Goal: Transaction & Acquisition: Obtain resource

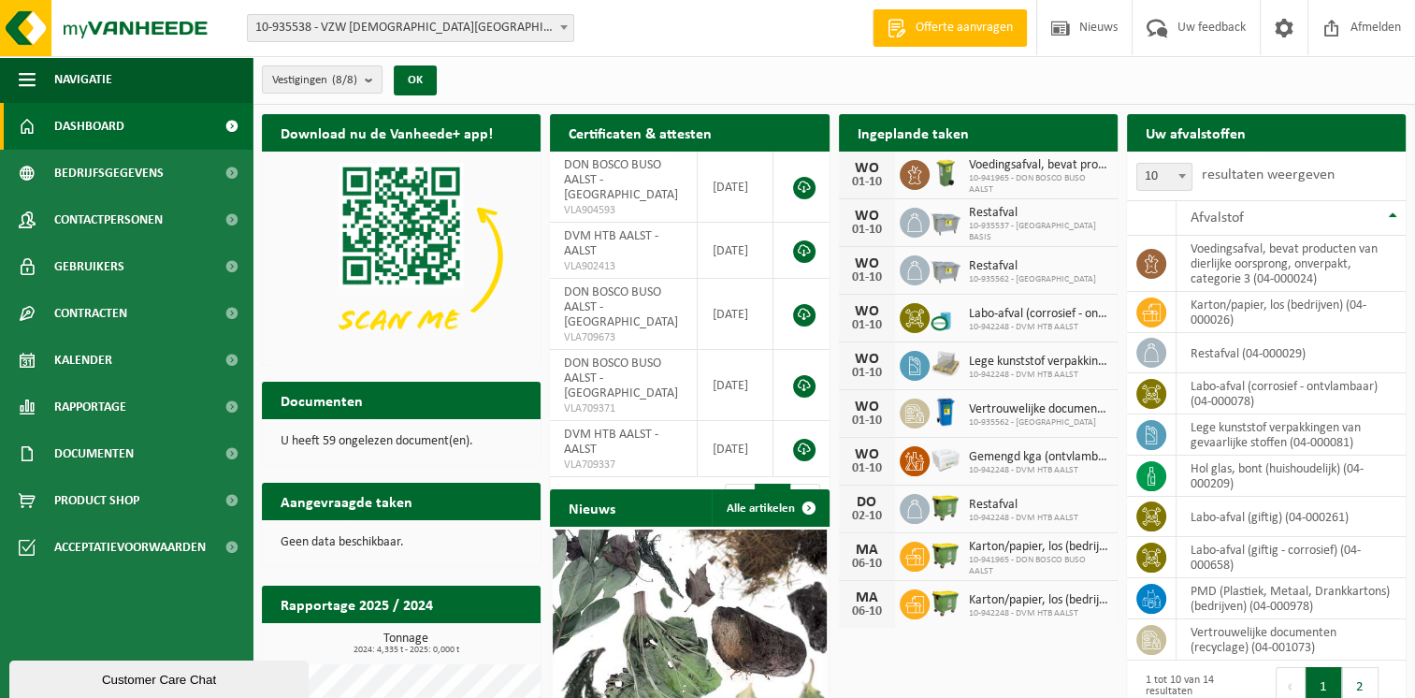
click at [997, 417] on span "10-935562 - [GEOGRAPHIC_DATA]" at bounding box center [1038, 422] width 139 height 11
click at [82, 356] on span "Kalender" at bounding box center [83, 360] width 58 height 47
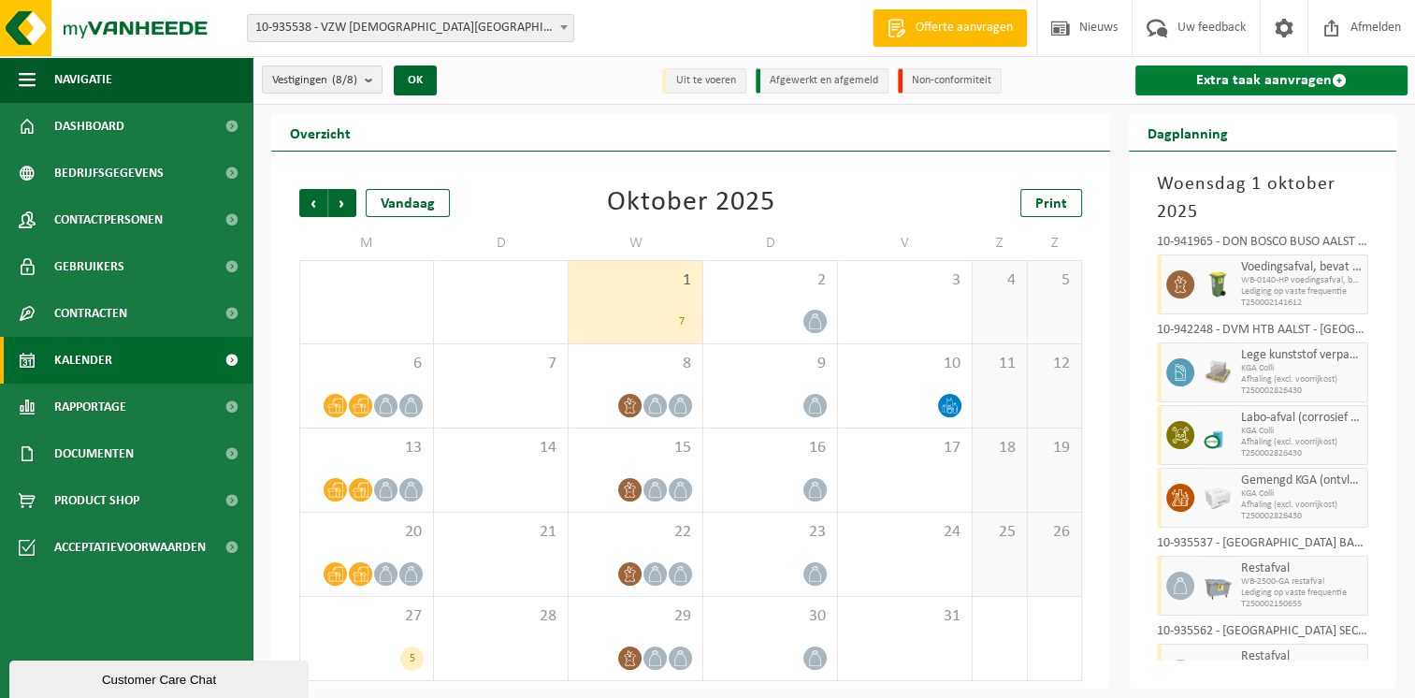
click at [1269, 80] on link "Extra taak aanvragen" at bounding box center [1272, 80] width 272 height 30
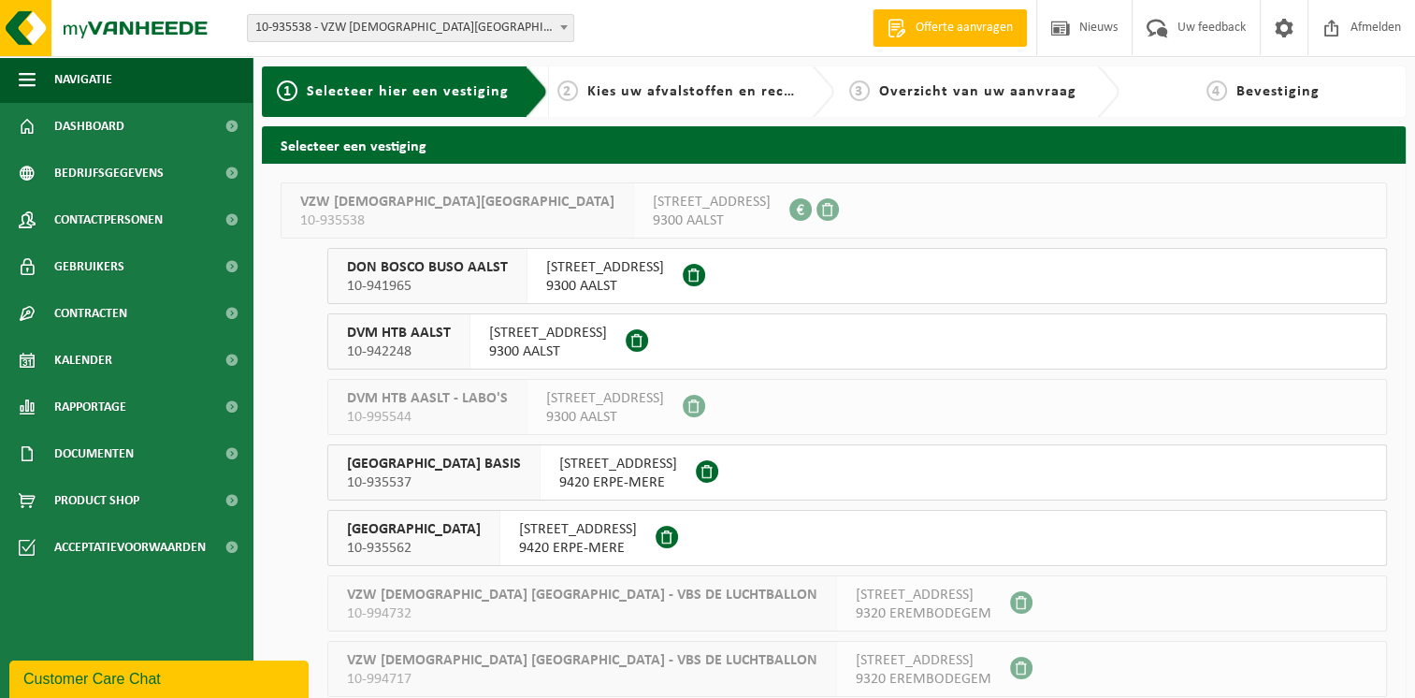
click at [483, 464] on span "[GEOGRAPHIC_DATA] BASIS" at bounding box center [434, 464] width 174 height 19
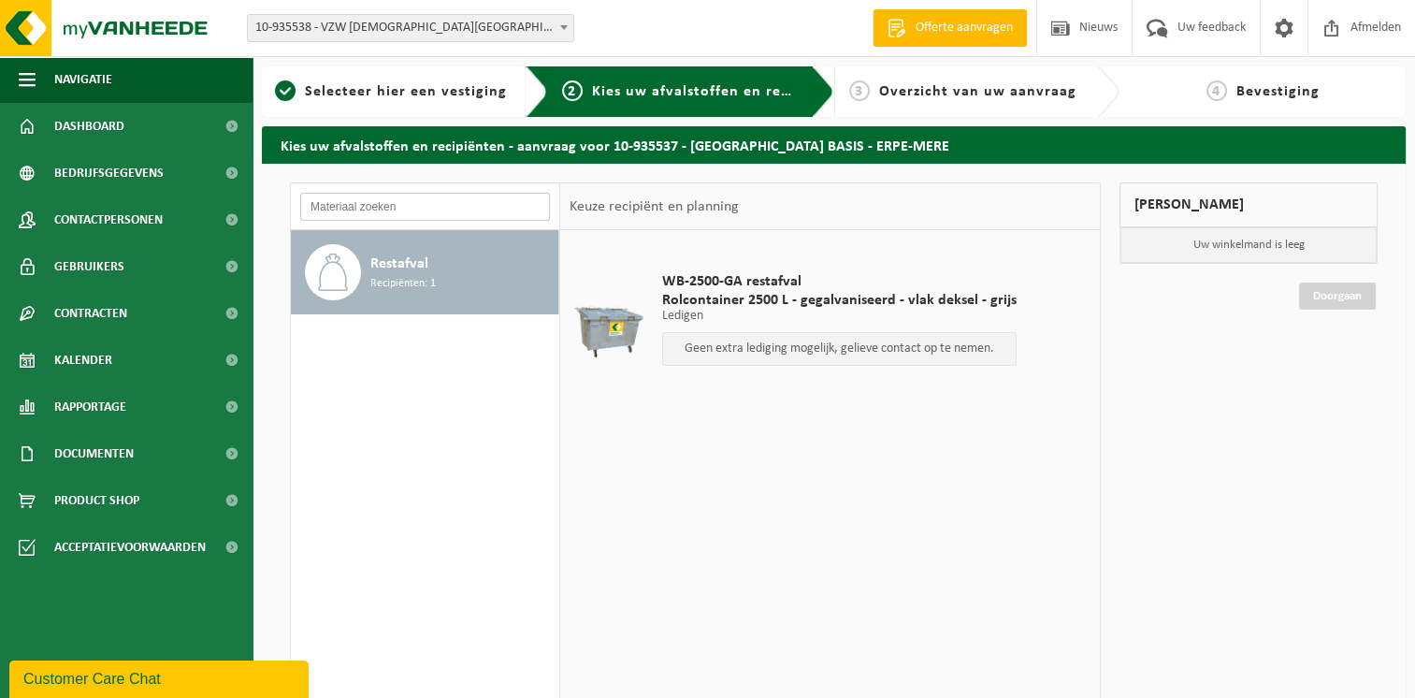
click at [385, 215] on input "text" at bounding box center [425, 207] width 250 height 28
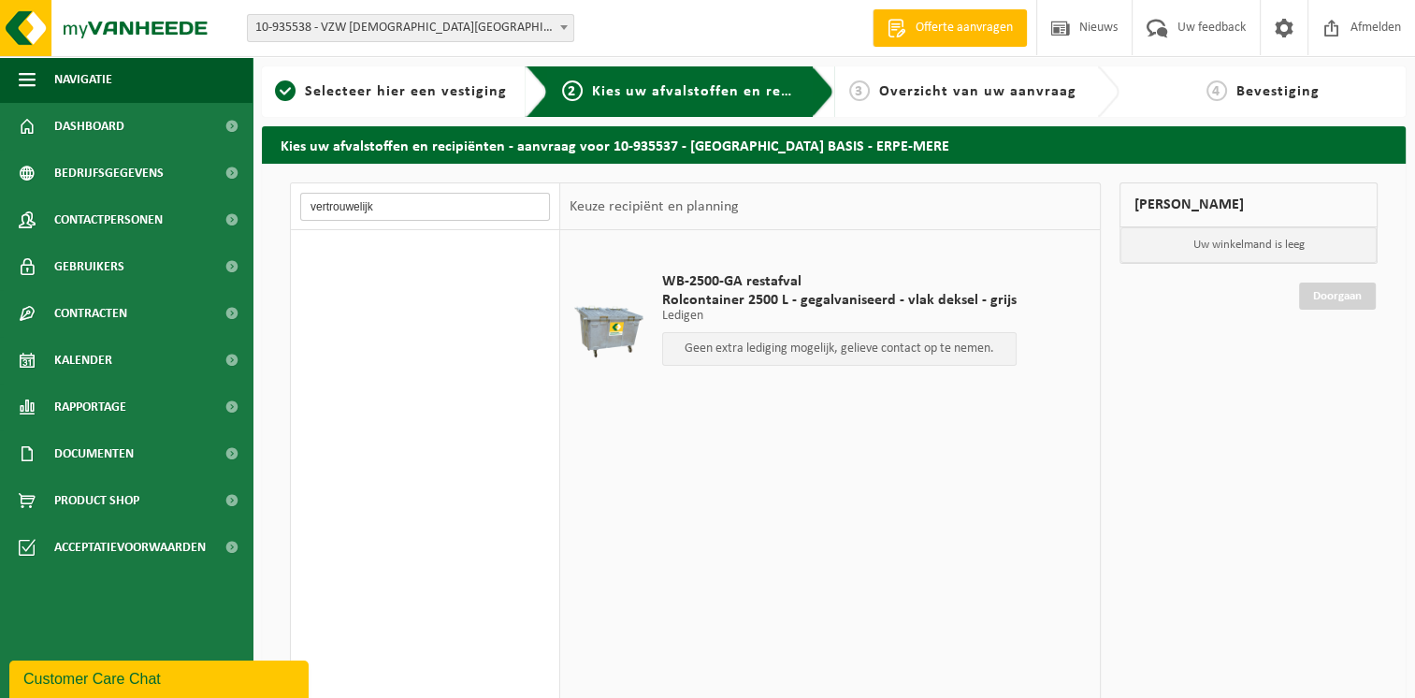
type input "vertrouwelijk"
drag, startPoint x: 421, startPoint y: 208, endPoint x: 191, endPoint y: 210, distance: 230.1
click at [191, 210] on div "Navigatie Offerte aanvragen Nieuws Uw feedback Afmelden Dashboard Bedrijfsgegev…" at bounding box center [707, 457] width 1415 height 914
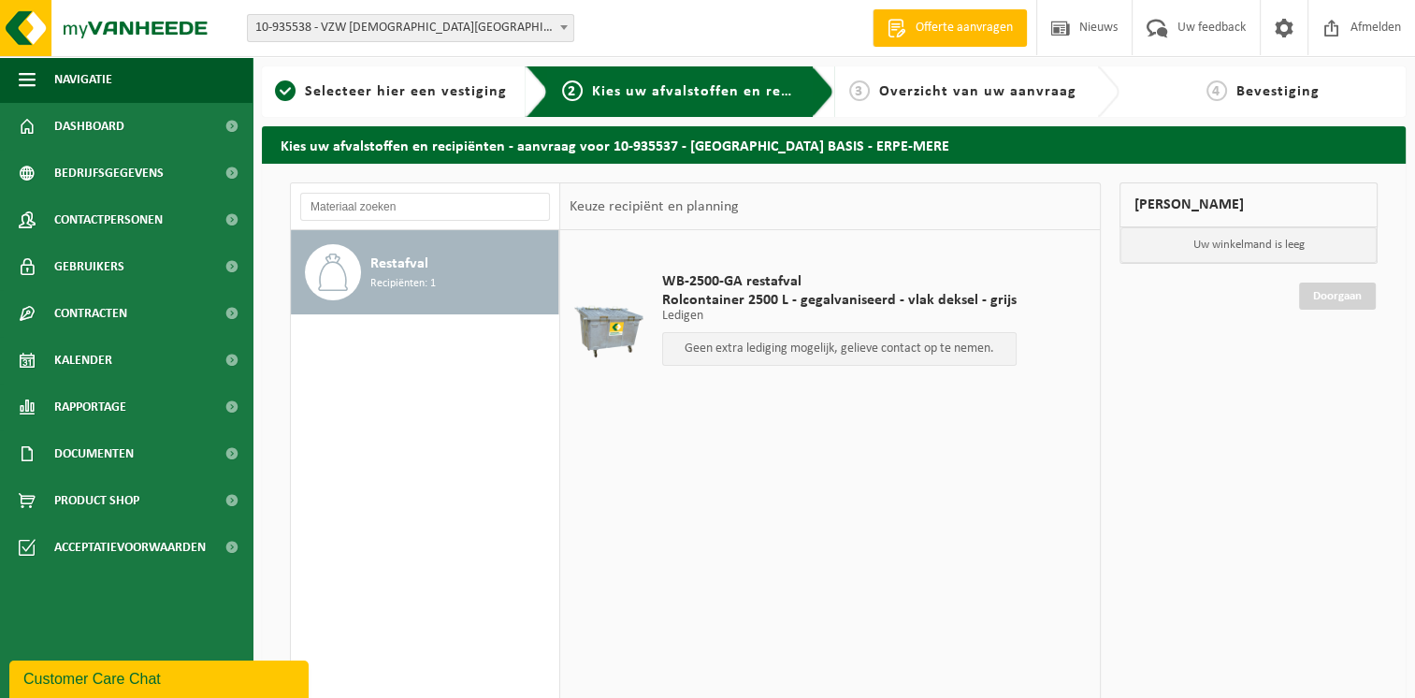
click at [933, 36] on span "Offerte aanvragen" at bounding box center [964, 28] width 107 height 19
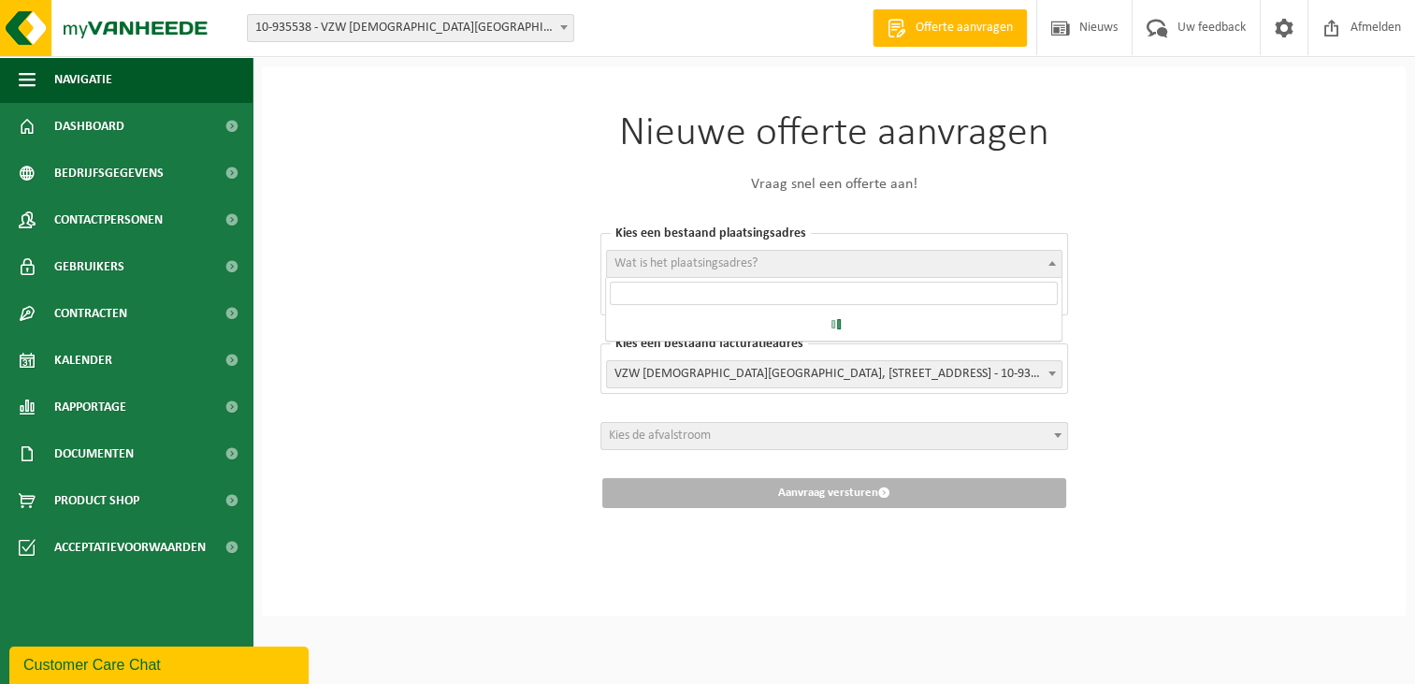
click at [799, 260] on span "Wat is het plaatsingsadres?" at bounding box center [834, 264] width 455 height 26
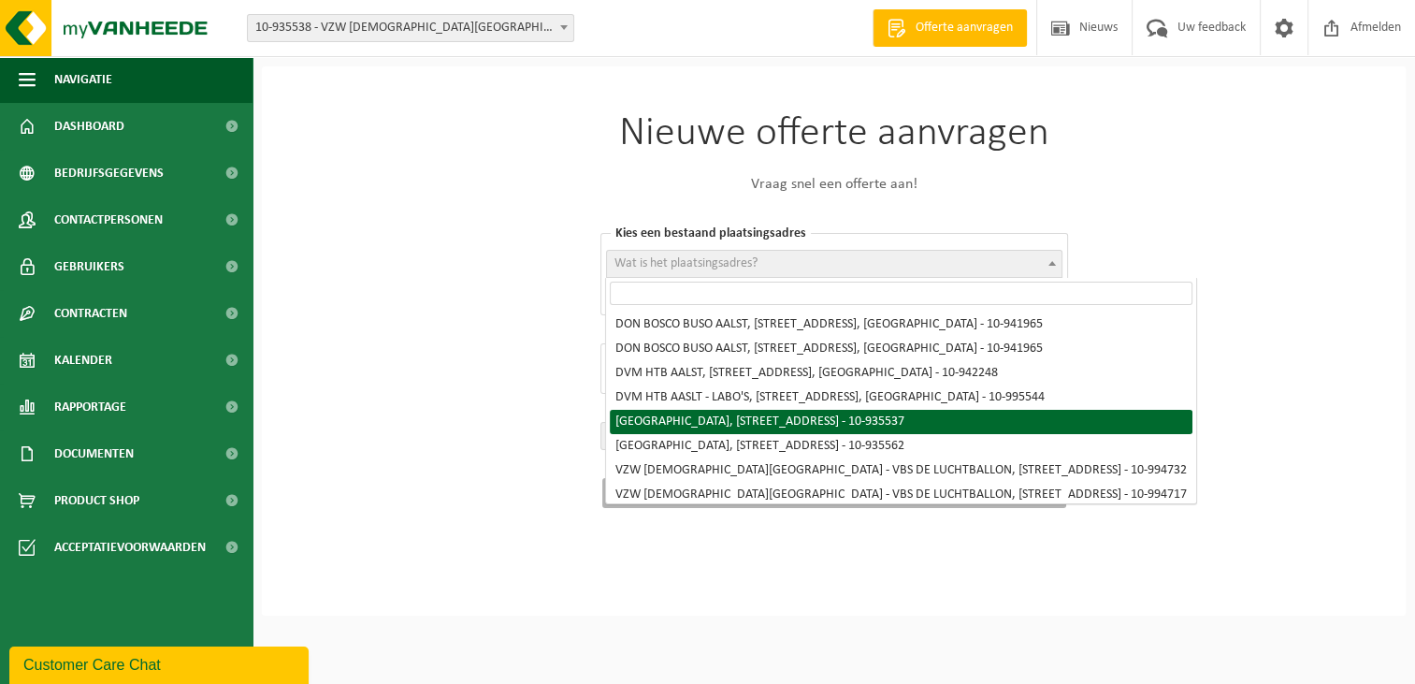
select select "139531"
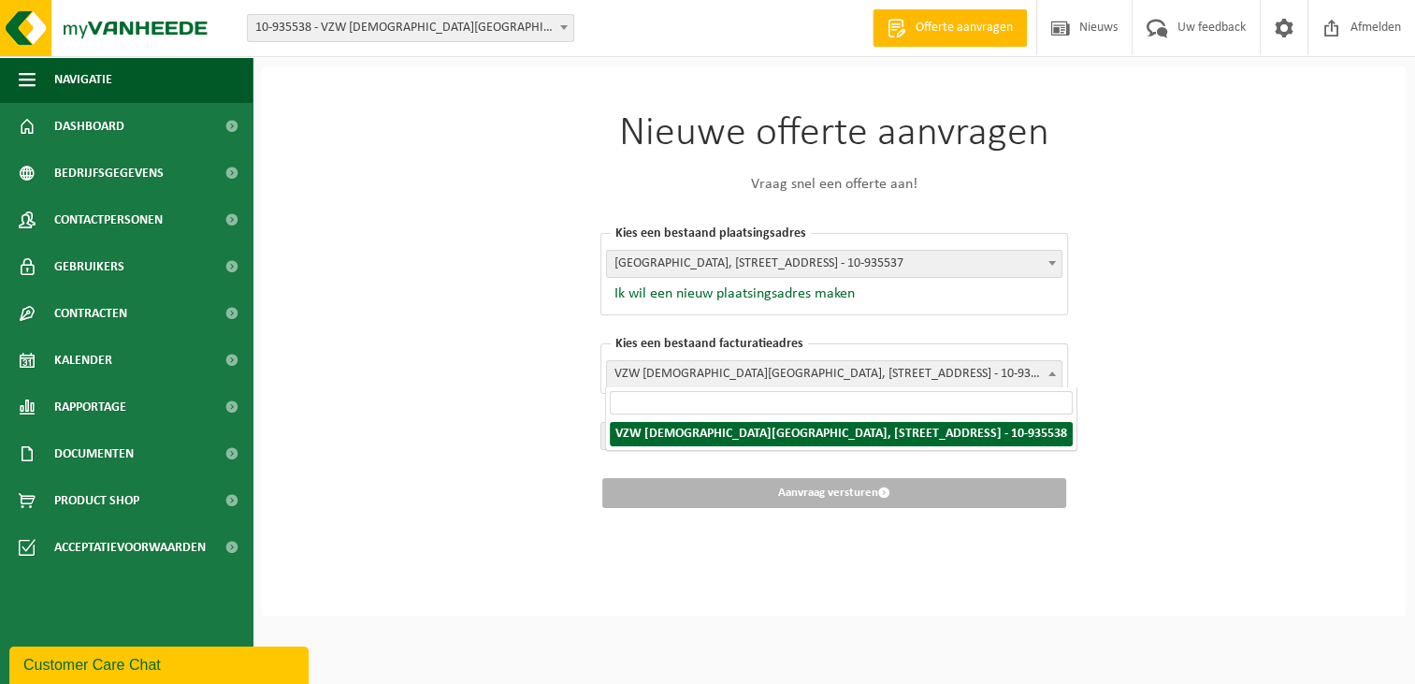
click at [759, 369] on span "VZW PRIESTER DAENS COLLEGE, SINTE ANNALAAN 99, AALST, 0410.982.466 - 10-935538" at bounding box center [834, 374] width 455 height 26
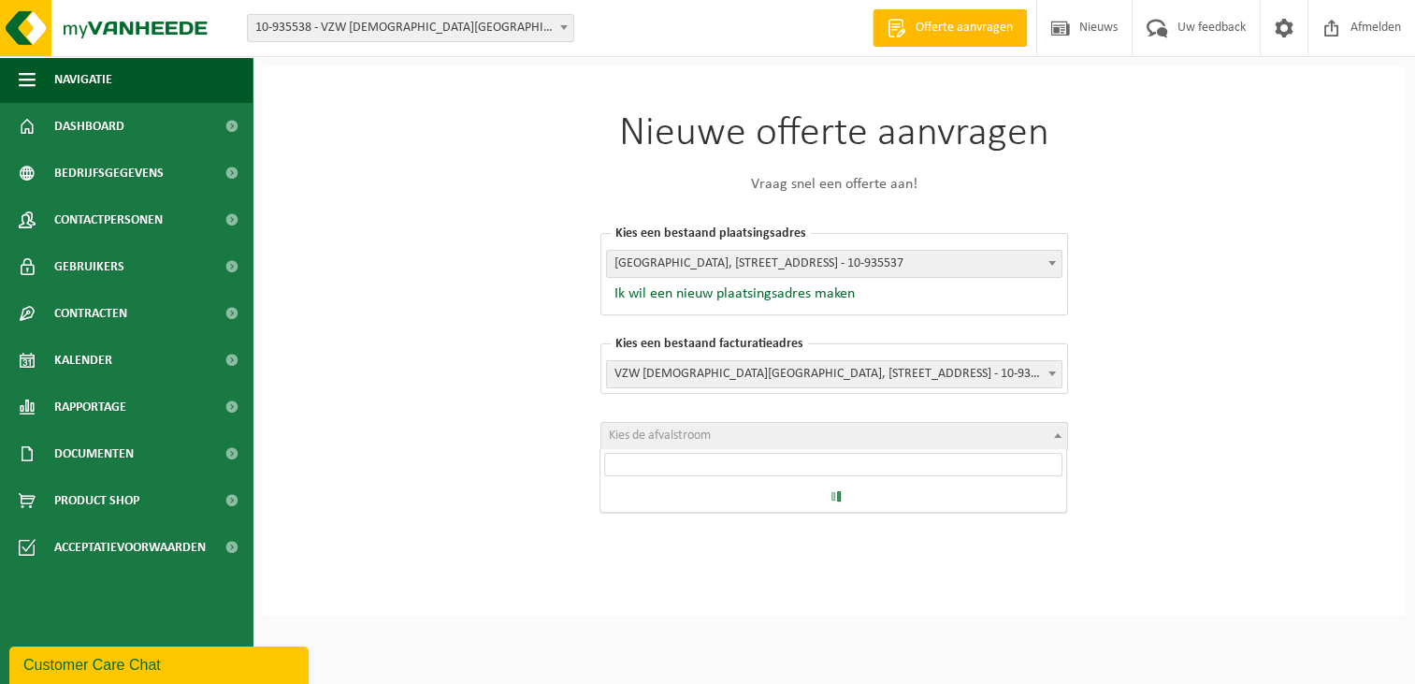
click at [698, 436] on span "Kies de afvalstroom" at bounding box center [660, 435] width 102 height 14
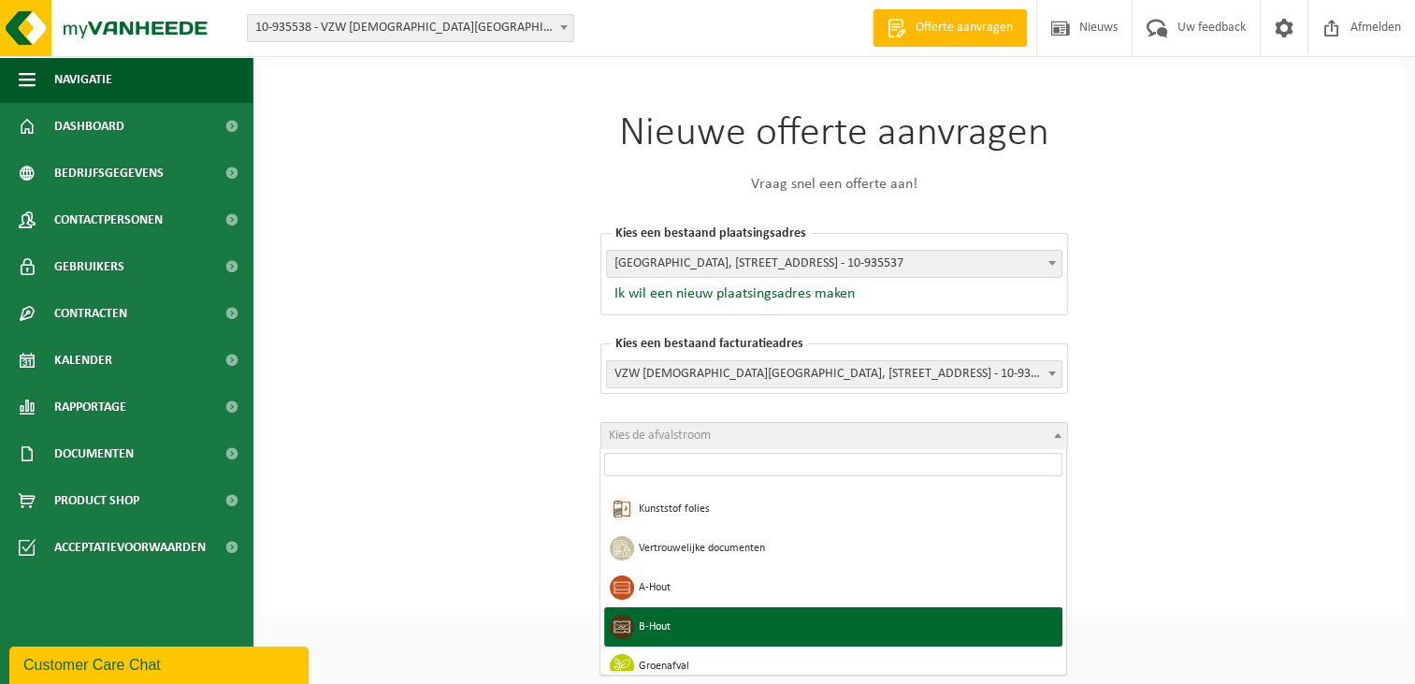
scroll to position [94, 0]
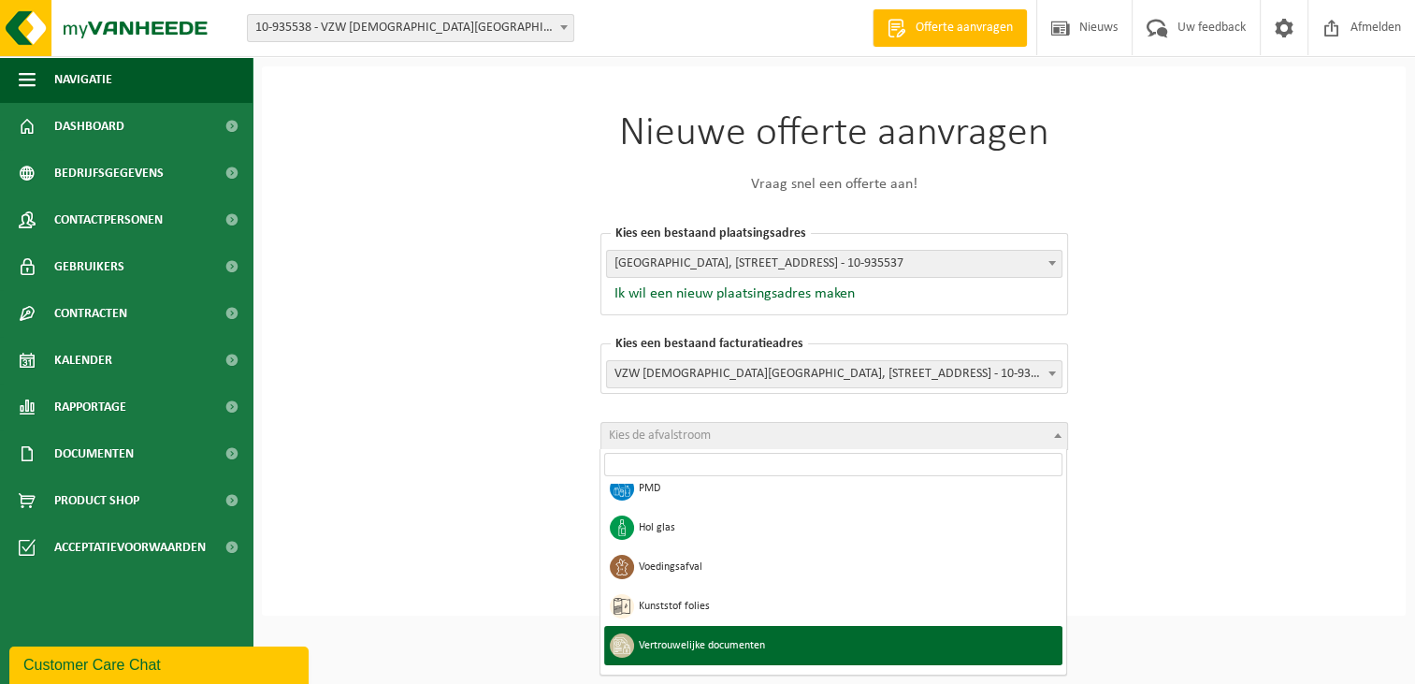
select select "20"
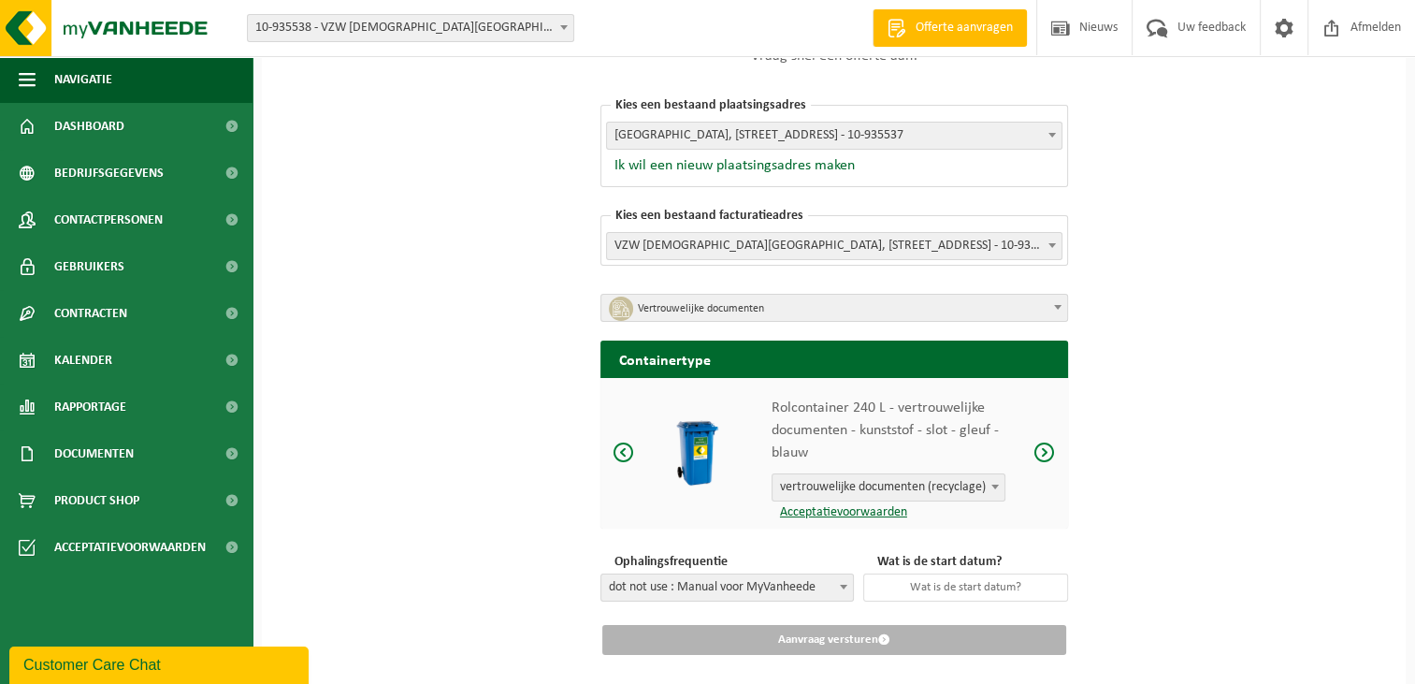
scroll to position [163, 0]
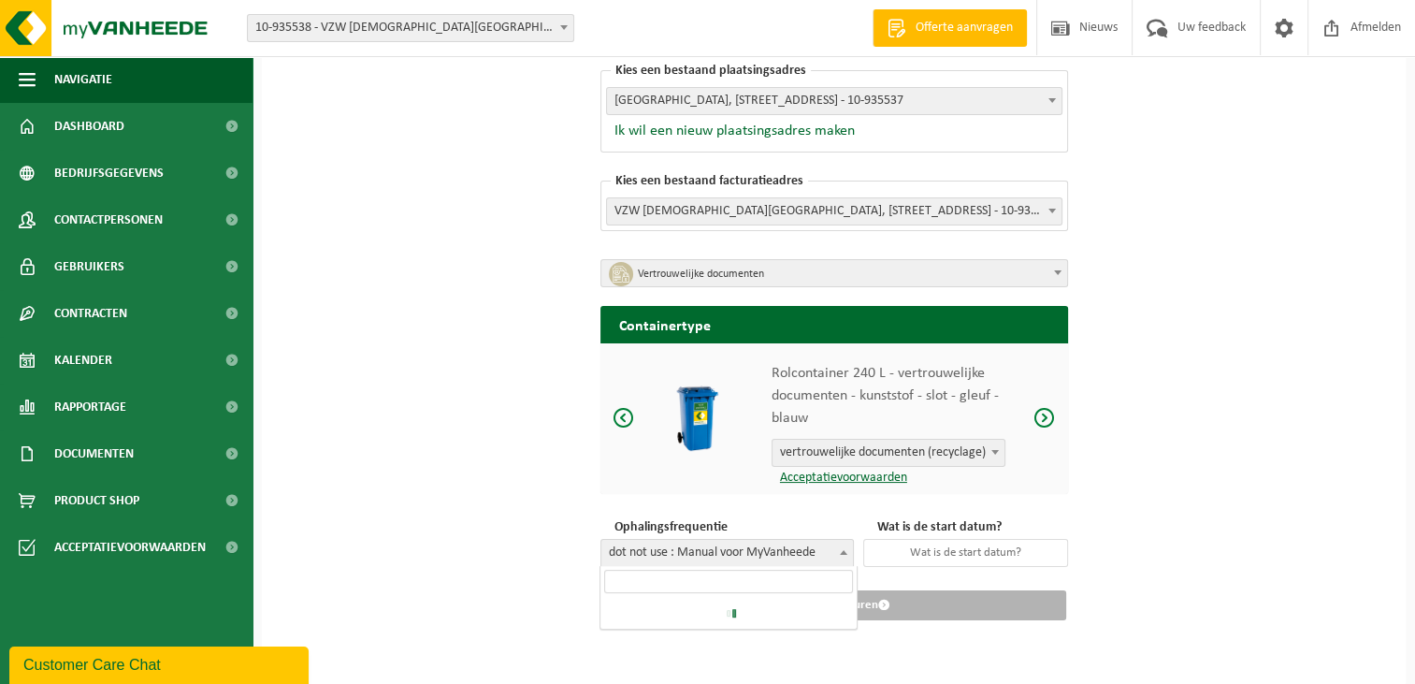
click at [831, 556] on span "dot not use : Manual voor MyVanheede" at bounding box center [727, 553] width 252 height 26
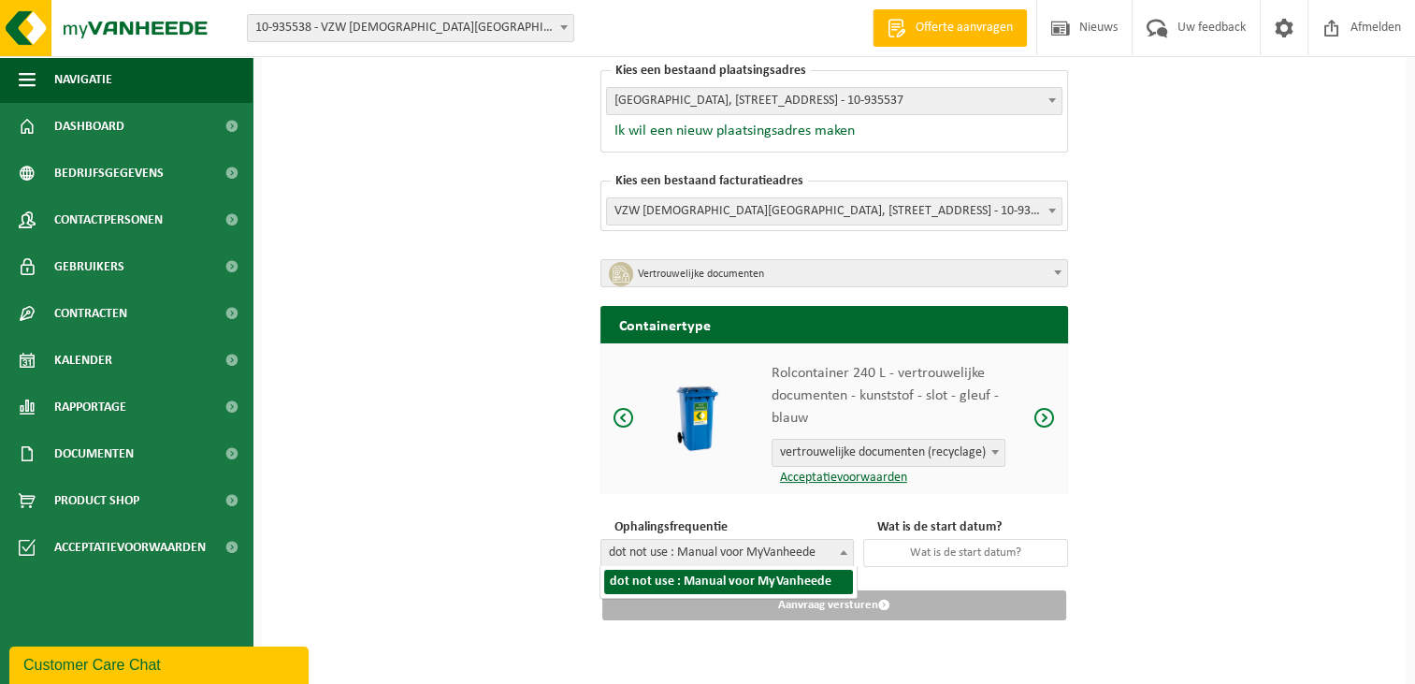
click at [831, 556] on span "dot not use : Manual voor MyVanheede" at bounding box center [727, 553] width 252 height 26
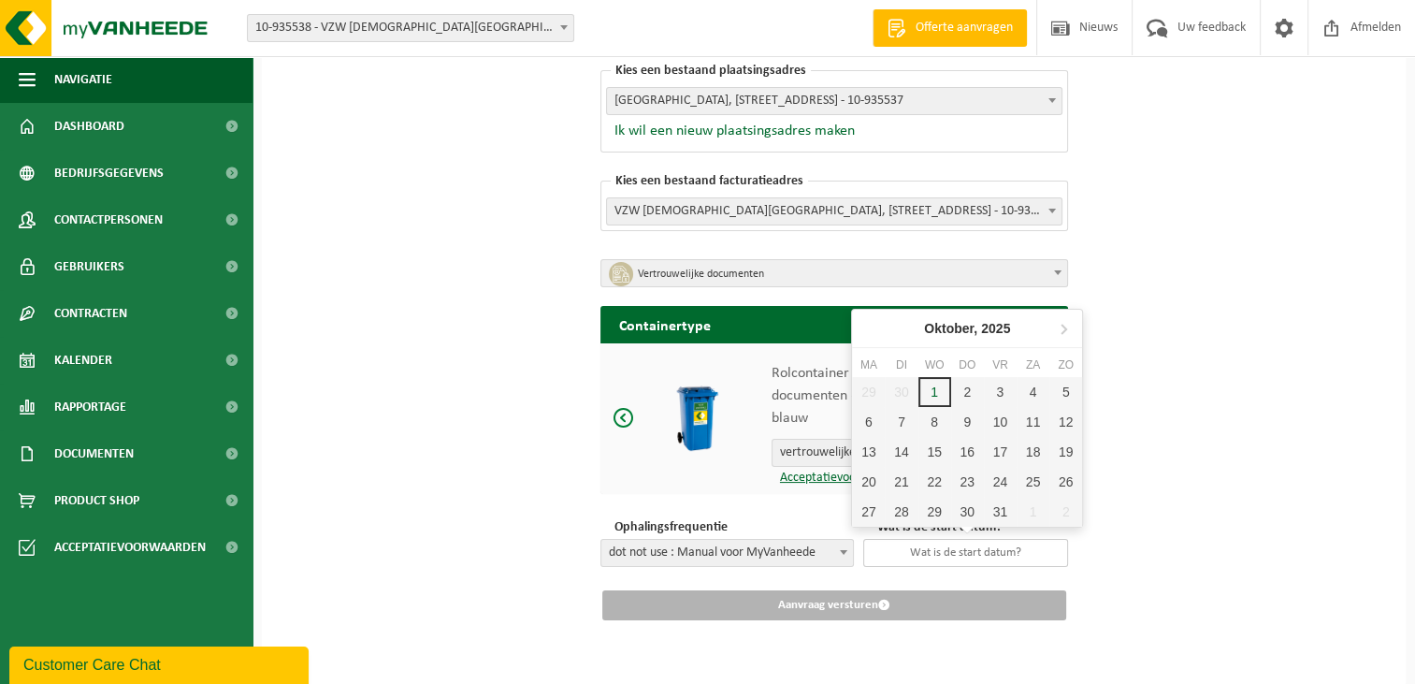
click at [959, 558] on input "text" at bounding box center [965, 553] width 205 height 28
click at [869, 446] on div "13" at bounding box center [868, 452] width 33 height 30
type input "2025-10-13"
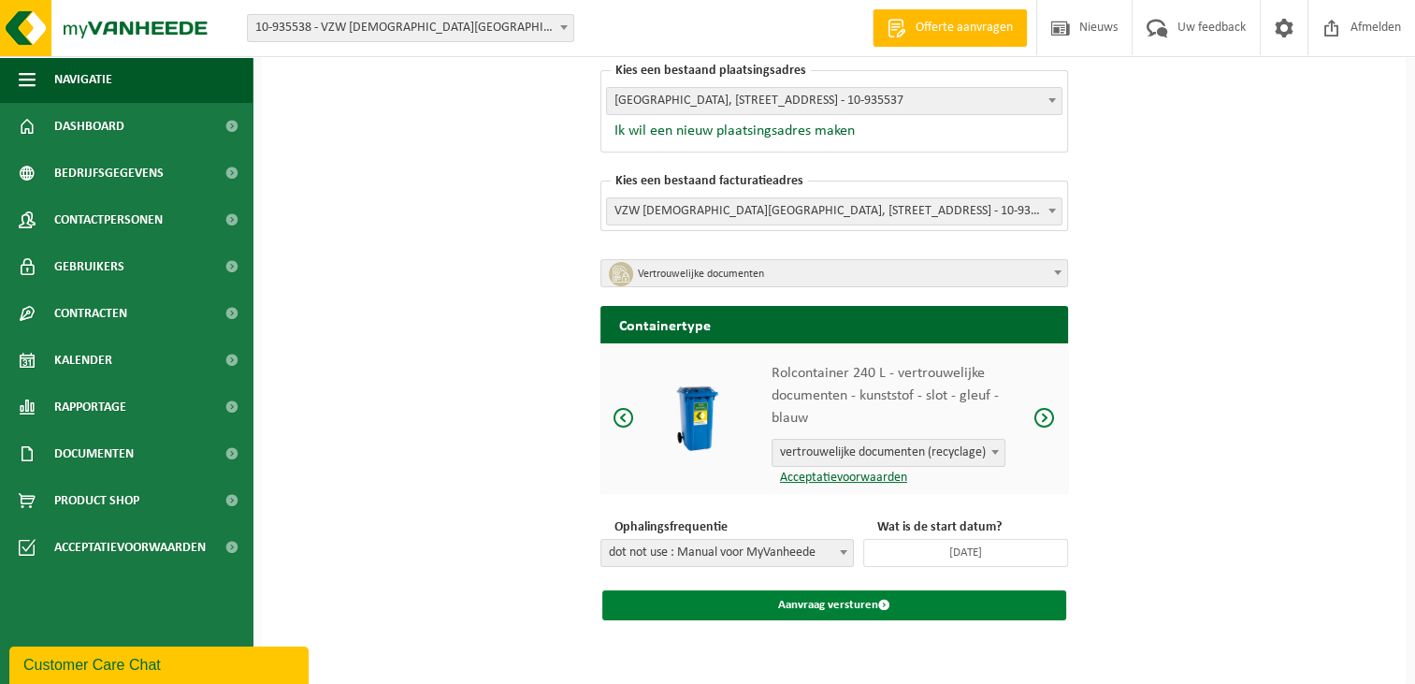
click at [837, 604] on button "Aanvraag versturen" at bounding box center [834, 605] width 464 height 30
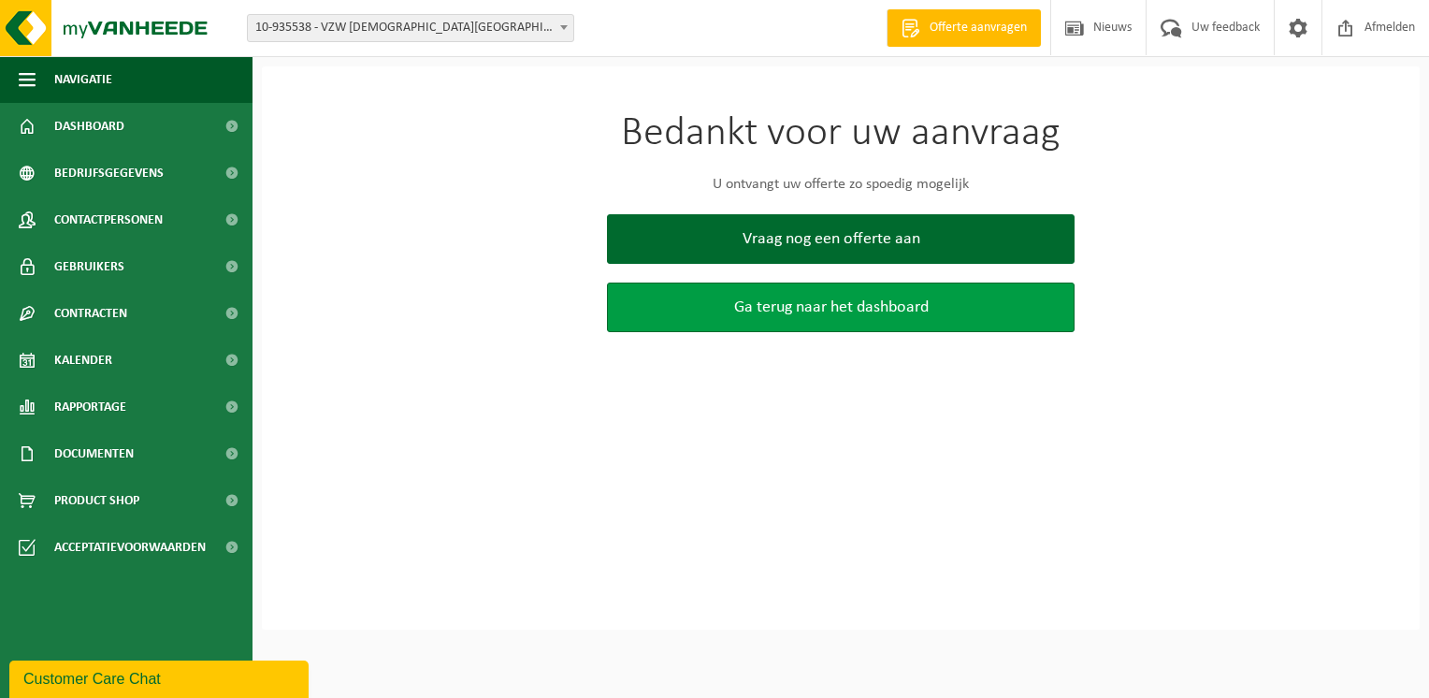
click at [750, 309] on span "Ga terug naar het dashboard" at bounding box center [831, 307] width 195 height 20
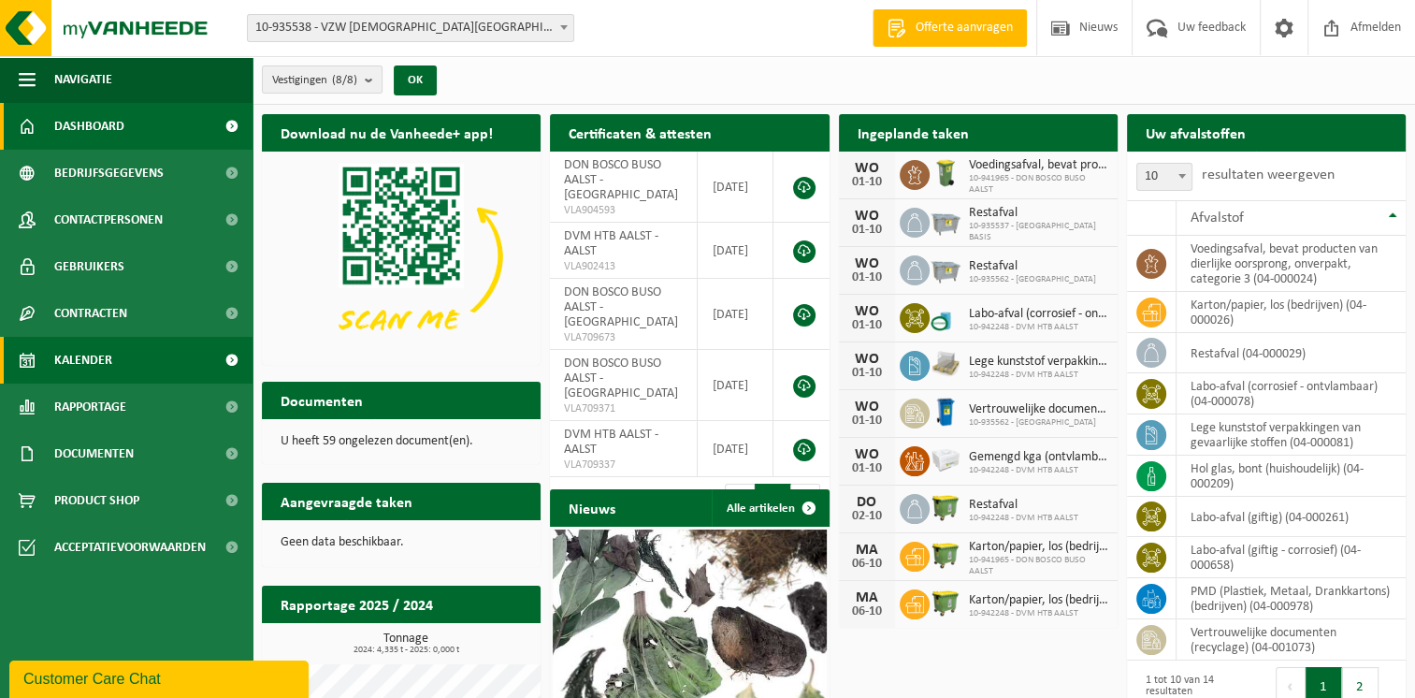
click at [97, 357] on span "Kalender" at bounding box center [83, 360] width 58 height 47
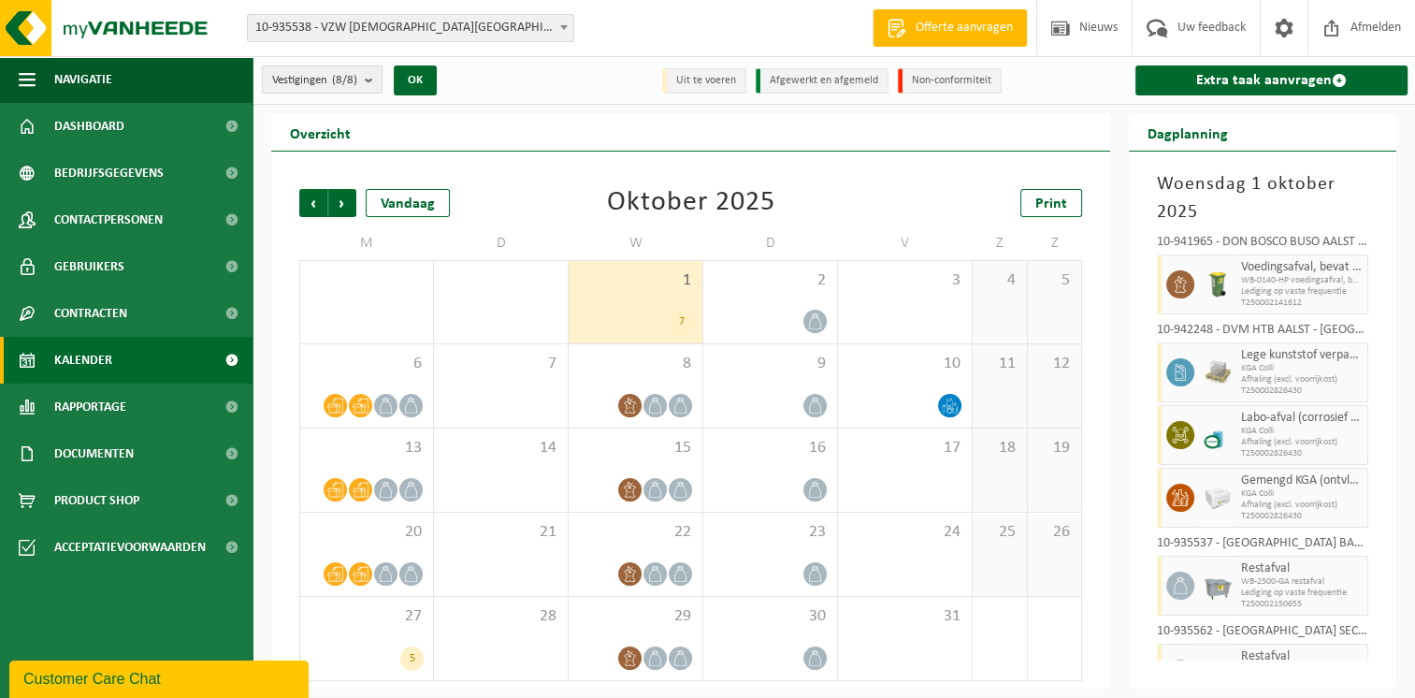
click at [653, 305] on div "1 7" at bounding box center [636, 302] width 134 height 82
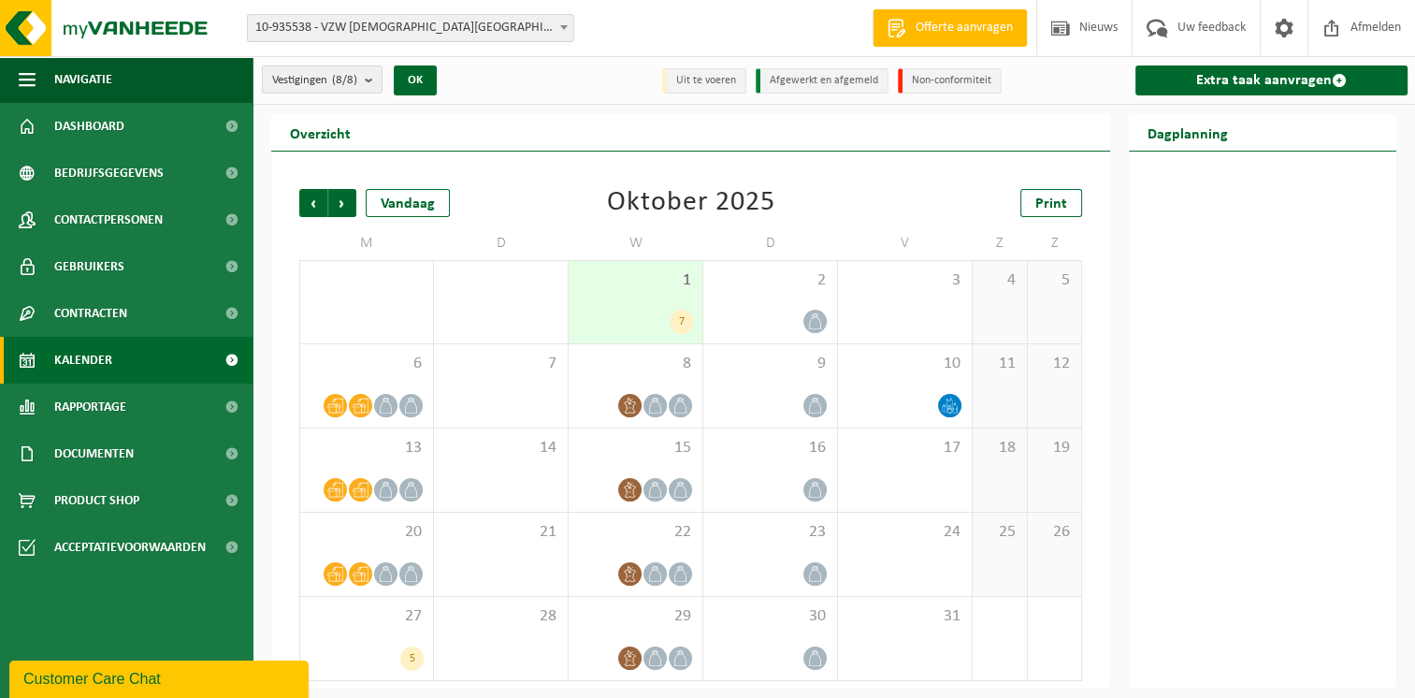
click at [618, 286] on span "1" at bounding box center [635, 280] width 115 height 21
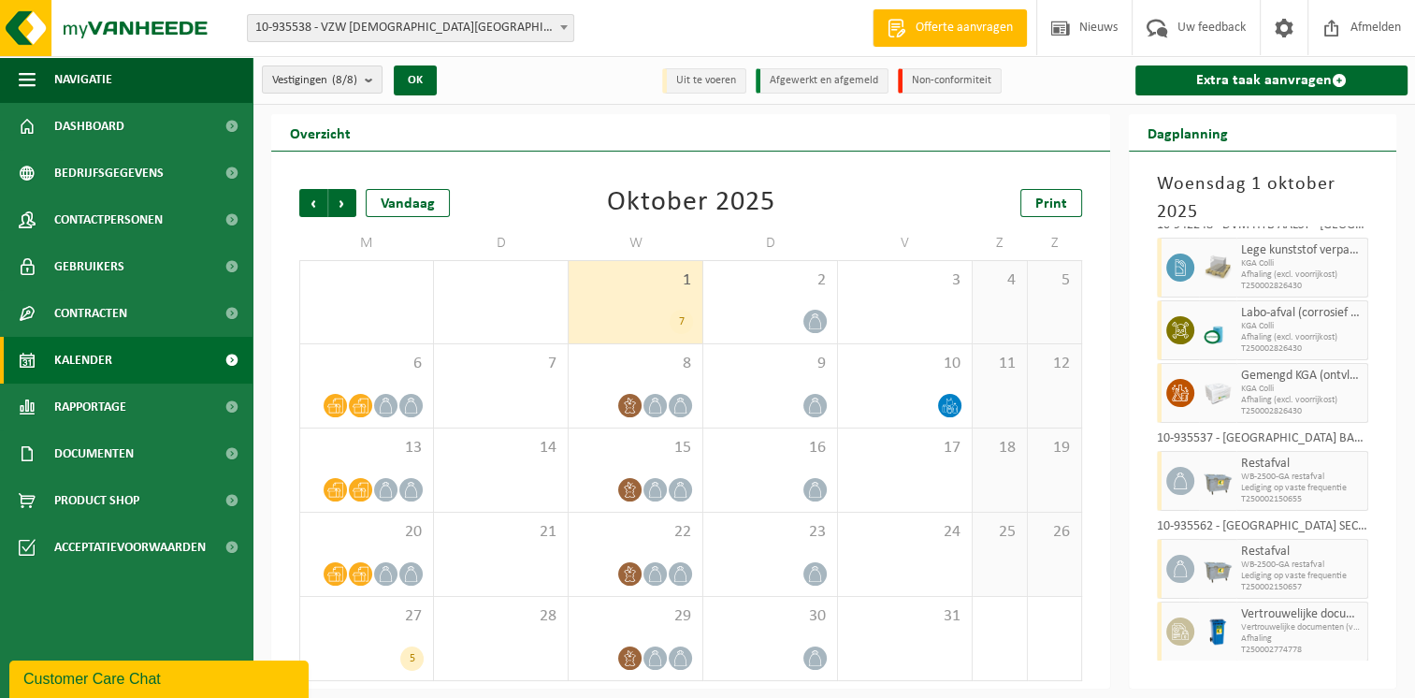
click at [1271, 622] on span "Vertrouwelijke documenten (vernietiging - recyclage)" at bounding box center [1302, 627] width 122 height 11
click at [1268, 624] on span "Vertrouwelijke documenten (vernietiging - recyclage)" at bounding box center [1302, 627] width 122 height 11
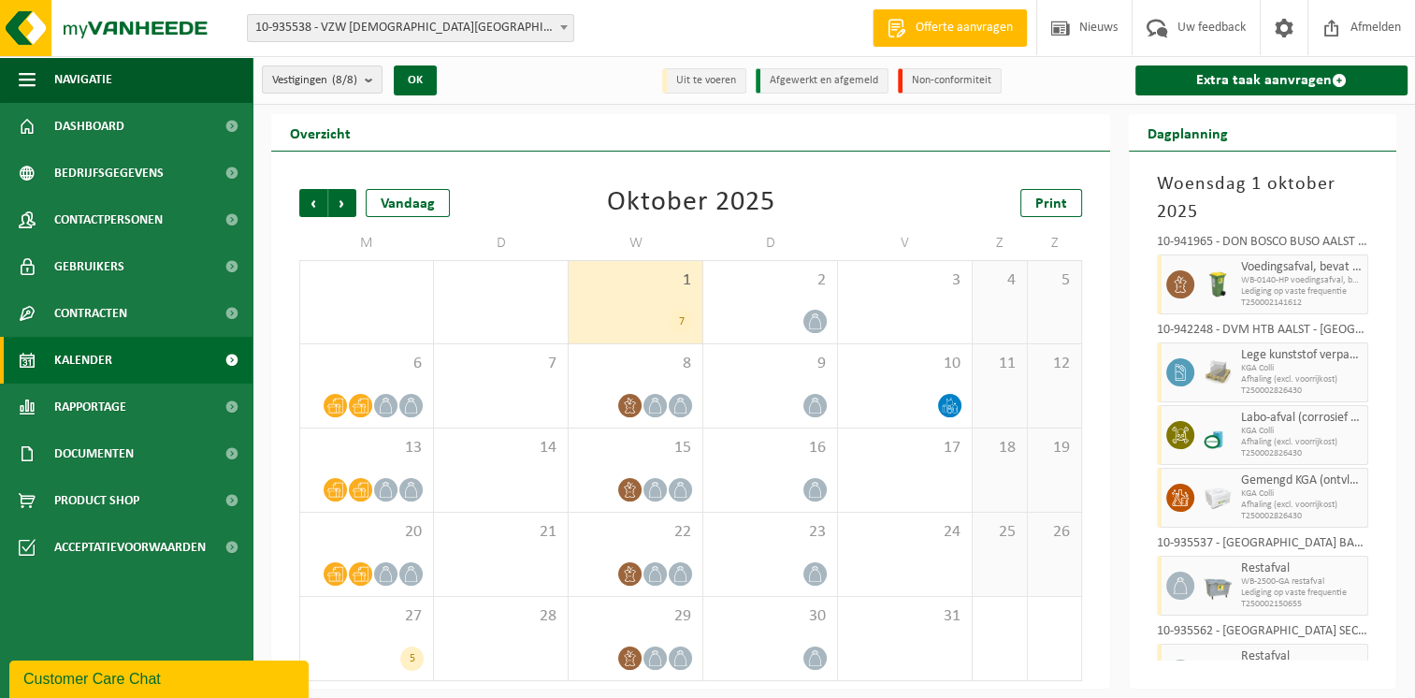
scroll to position [105, 0]
